Goal: Transaction & Acquisition: Register for event/course

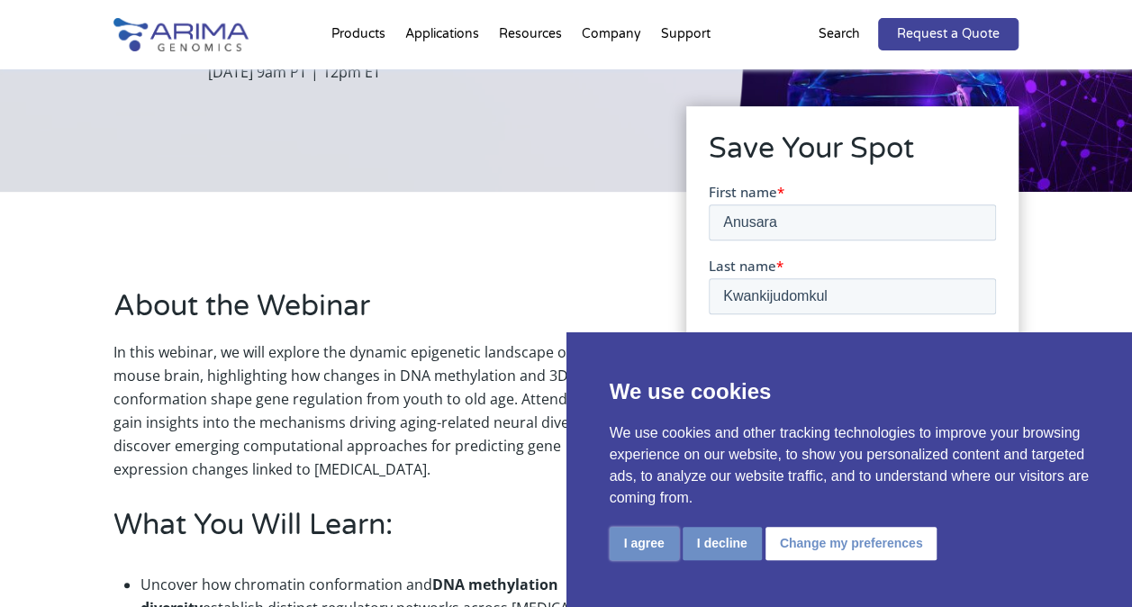
click at [621, 540] on button "I agree" at bounding box center [644, 543] width 69 height 33
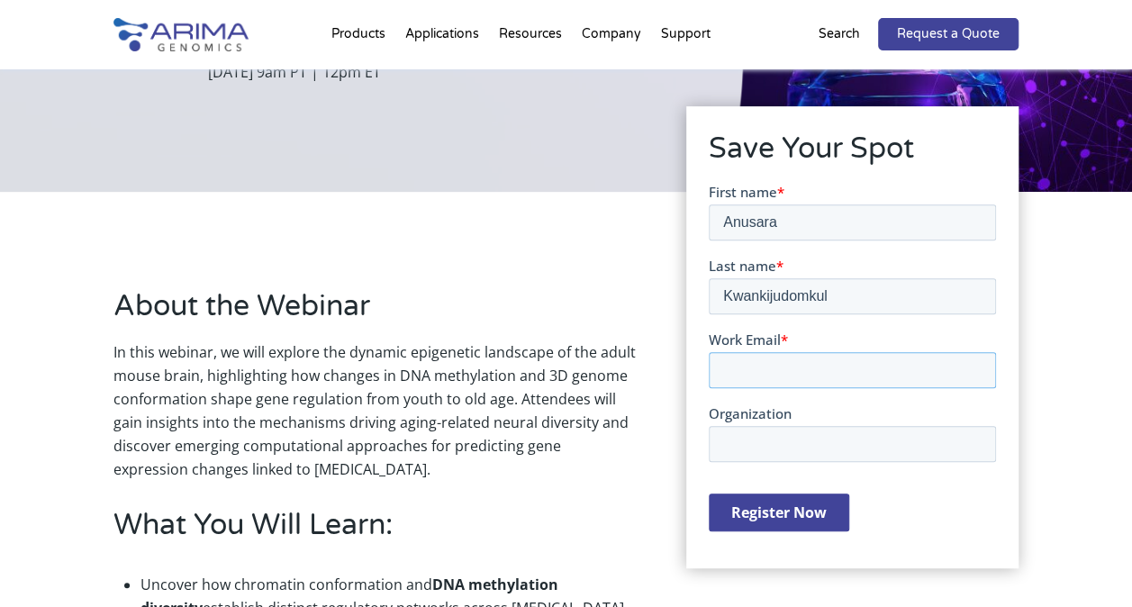
click at [765, 367] on input "Work Email *" at bounding box center [852, 369] width 287 height 36
type input "[EMAIL_ADDRESS][DOMAIN_NAME]"
click at [807, 430] on input "Organization" at bounding box center [852, 443] width 287 height 36
type input "Sciencewerke"
click at [757, 504] on input "Register Now" at bounding box center [779, 512] width 140 height 38
